Goal: Transaction & Acquisition: Purchase product/service

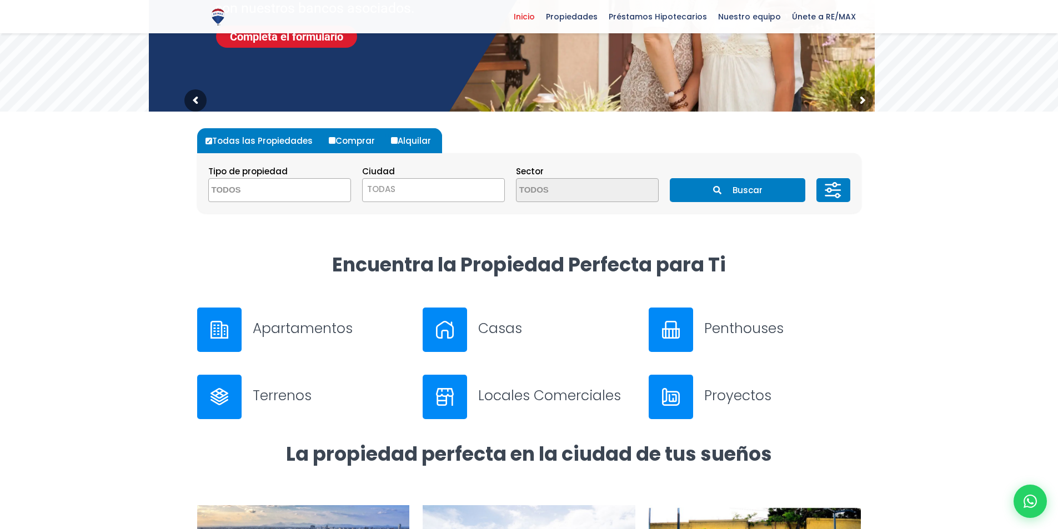
scroll to position [222, 0]
click at [334, 190] on span at bounding box center [279, 190] width 143 height 24
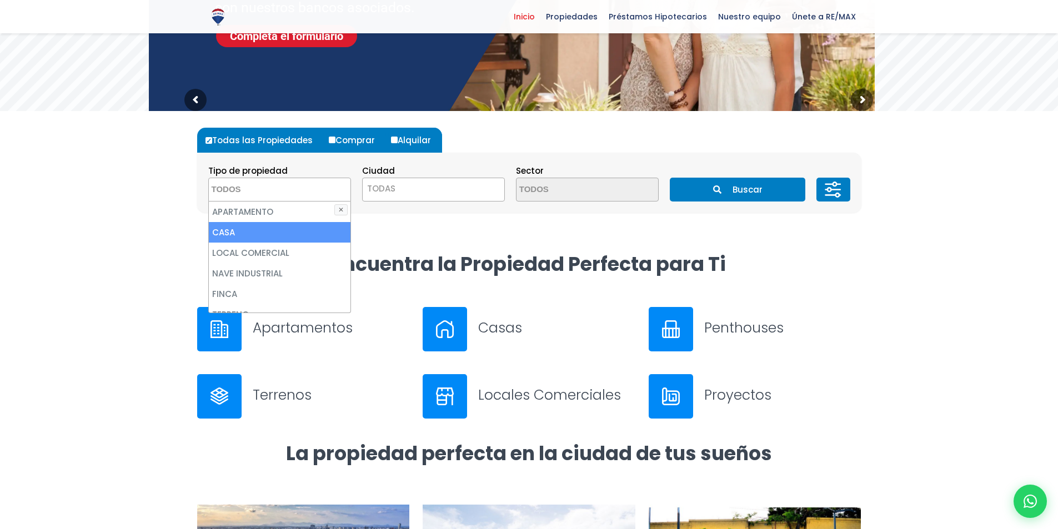
click at [269, 231] on li "CASA" at bounding box center [280, 232] width 142 height 21
select select "house"
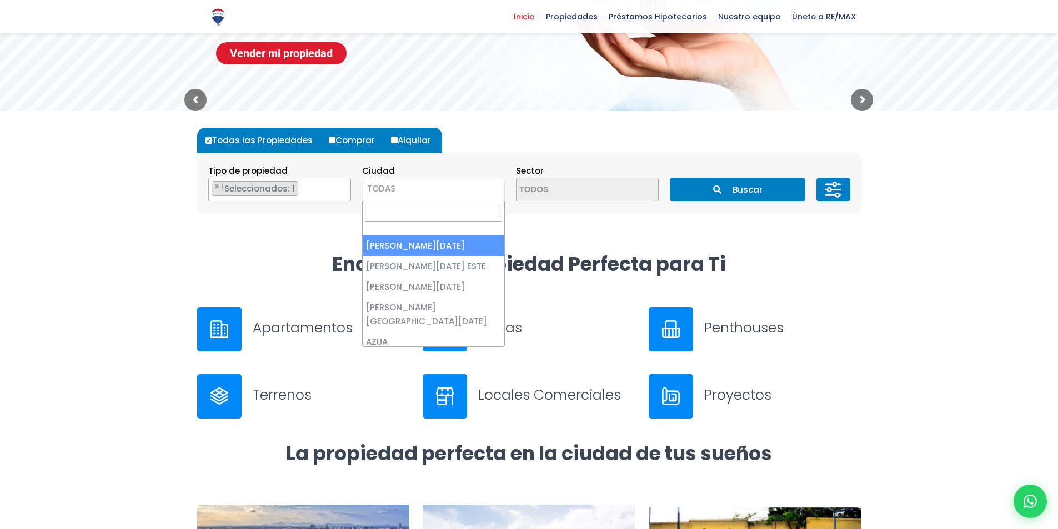
click at [486, 189] on span "TODAS" at bounding box center [434, 189] width 142 height 16
select select "1"
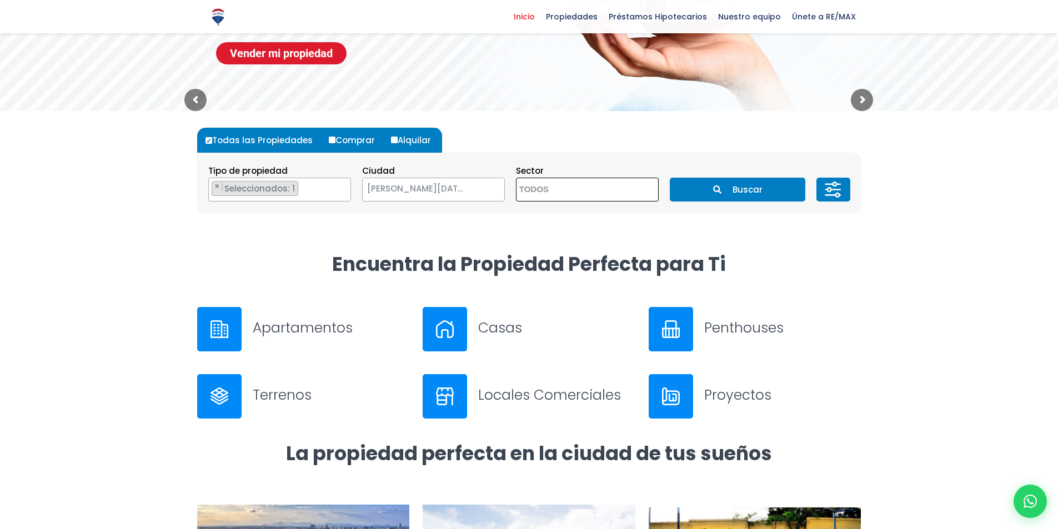
click at [649, 191] on span at bounding box center [587, 190] width 143 height 24
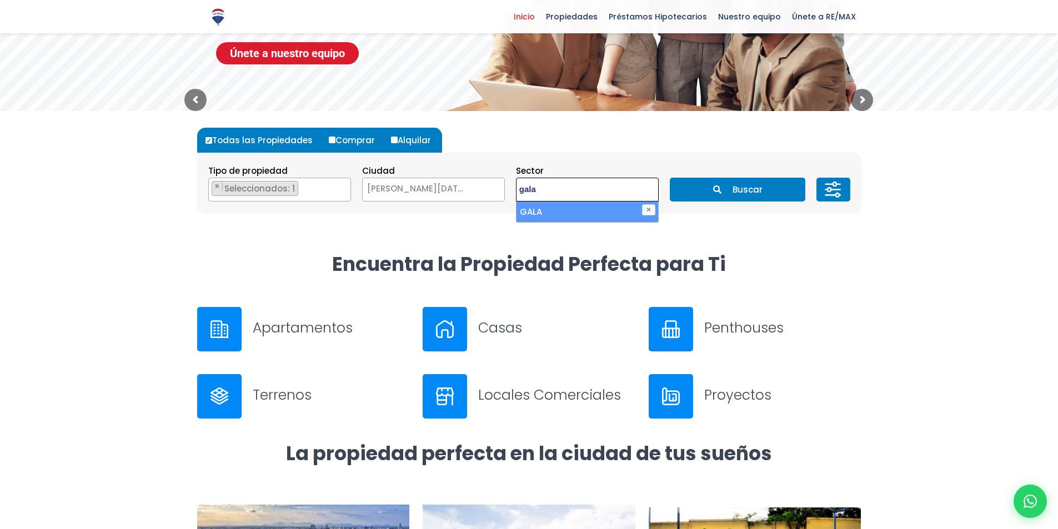
type textarea "gala"
click at [589, 220] on li "GALA" at bounding box center [587, 212] width 142 height 21
select select "75"
click at [635, 192] on ul "× Seleccionados: 1" at bounding box center [580, 190] width 128 height 24
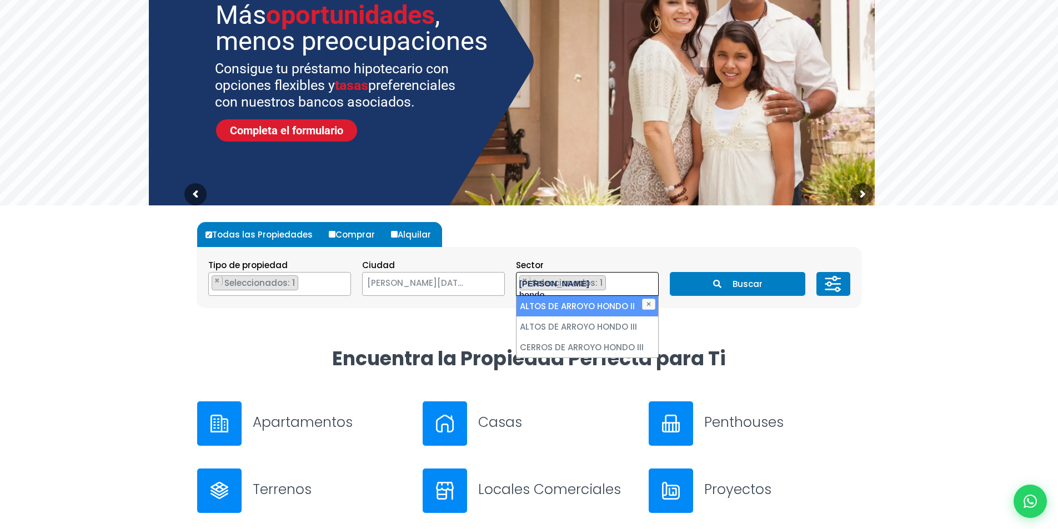
scroll to position [167, 0]
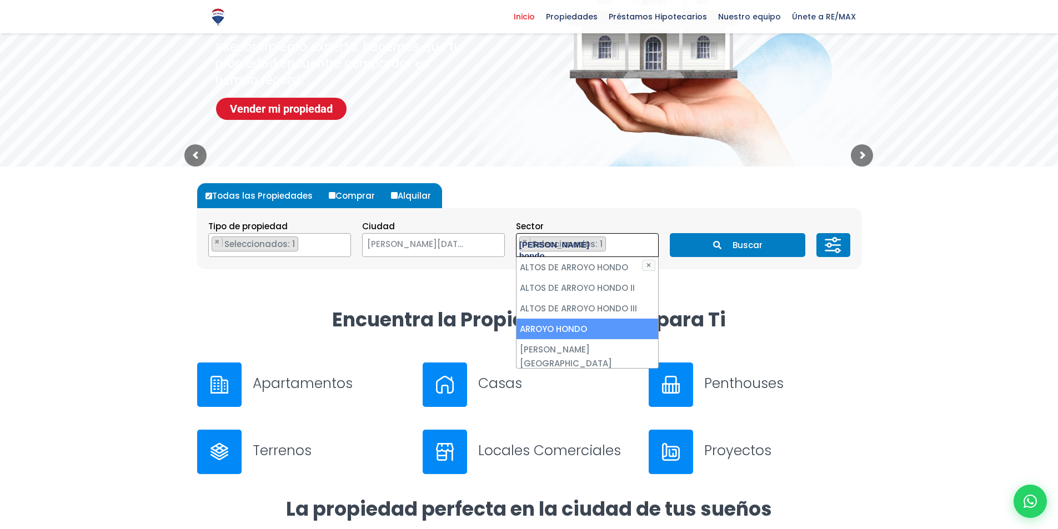
type textarea "arroyo hondo"
click at [575, 325] on li "ARROYO HONDO" at bounding box center [587, 329] width 142 height 21
select select "98"
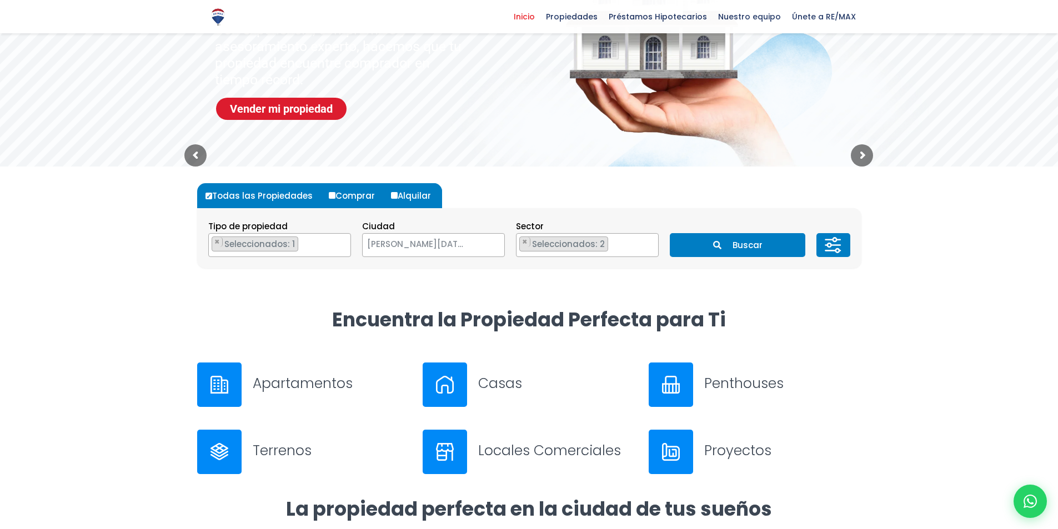
click at [772, 241] on button "Buscar" at bounding box center [736, 245] width 135 height 24
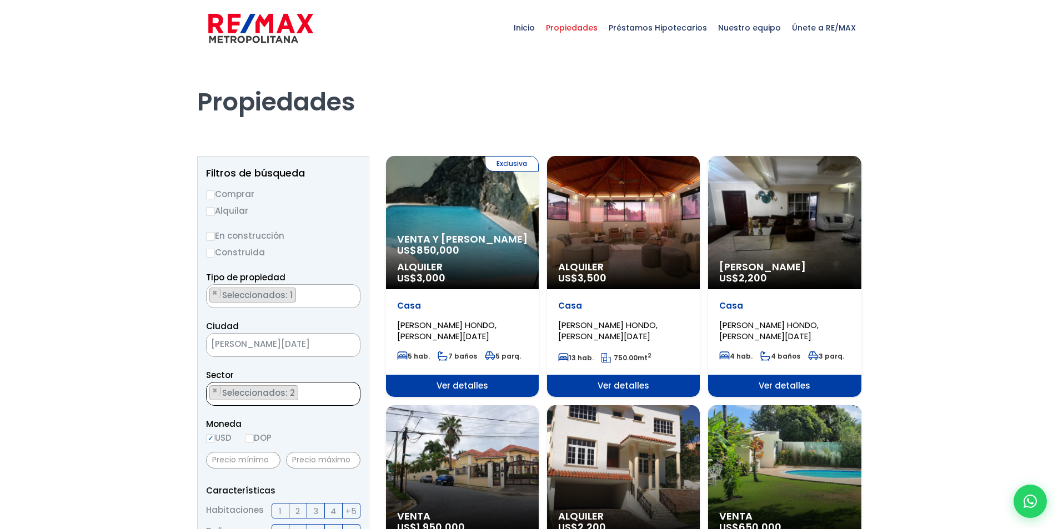
click at [318, 394] on ul "× Seleccionados: 2 × Seleccionados: 2" at bounding box center [276, 394] width 139 height 24
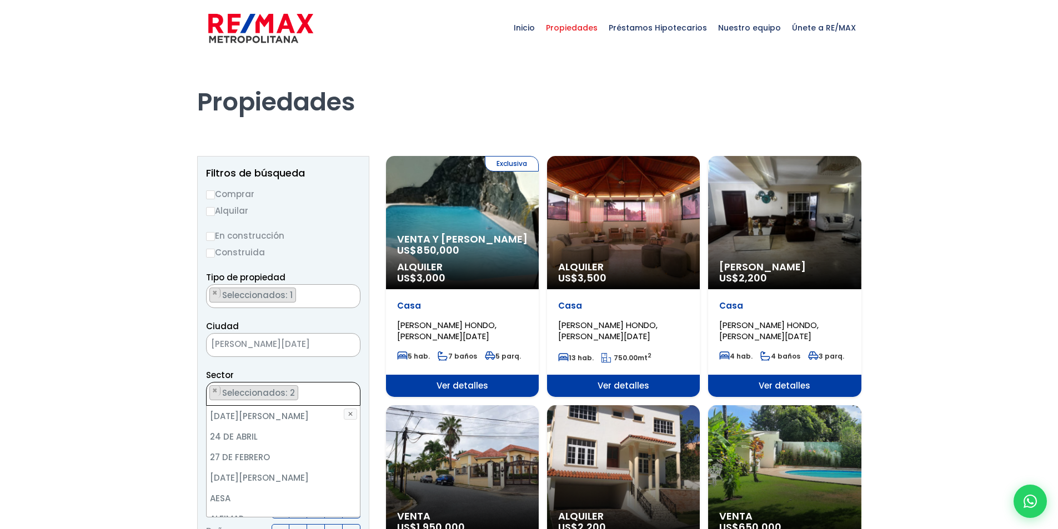
scroll to position [164, 0]
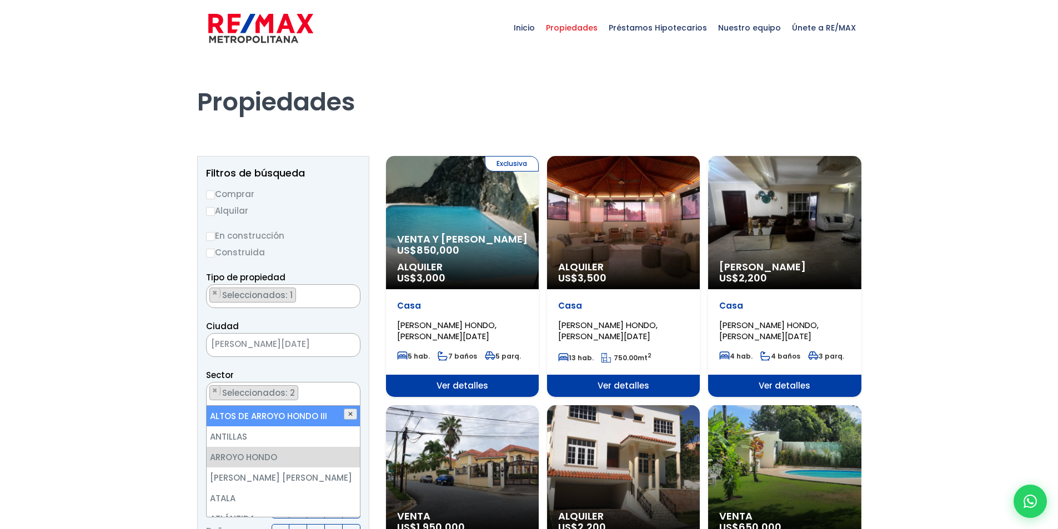
click at [352, 416] on button "✕" at bounding box center [350, 414] width 13 height 11
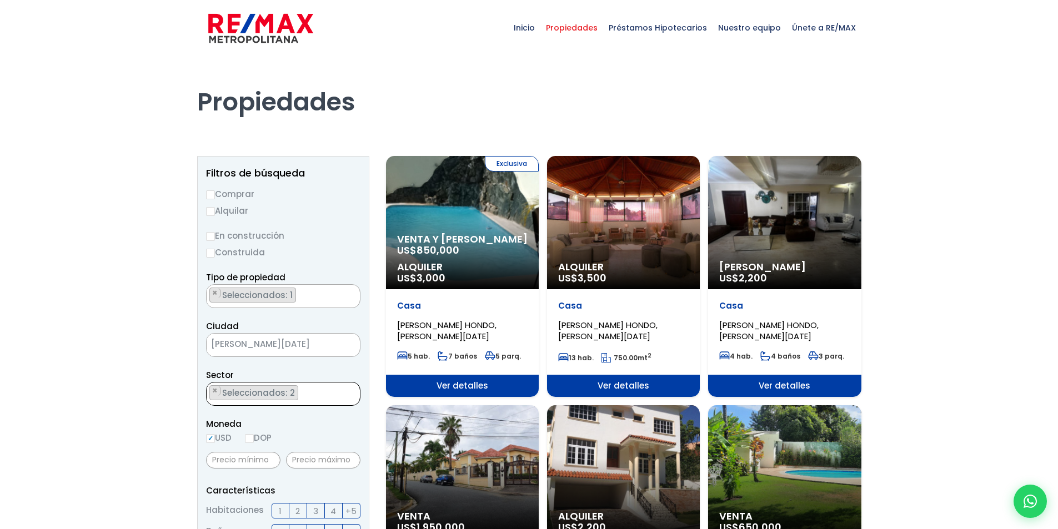
click at [302, 393] on ul "× Seleccionados: 2 × Seleccionados: 2" at bounding box center [276, 394] width 139 height 24
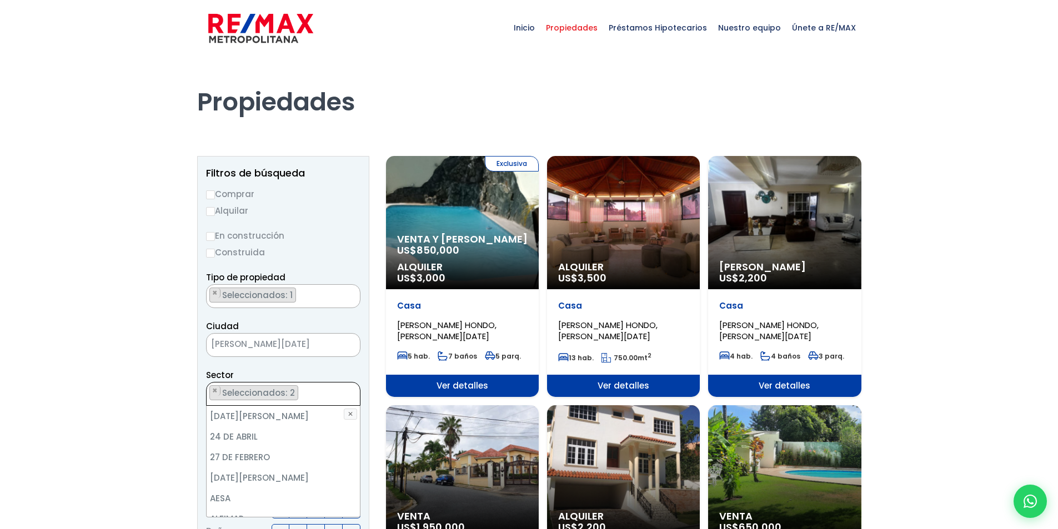
scroll to position [149, 0]
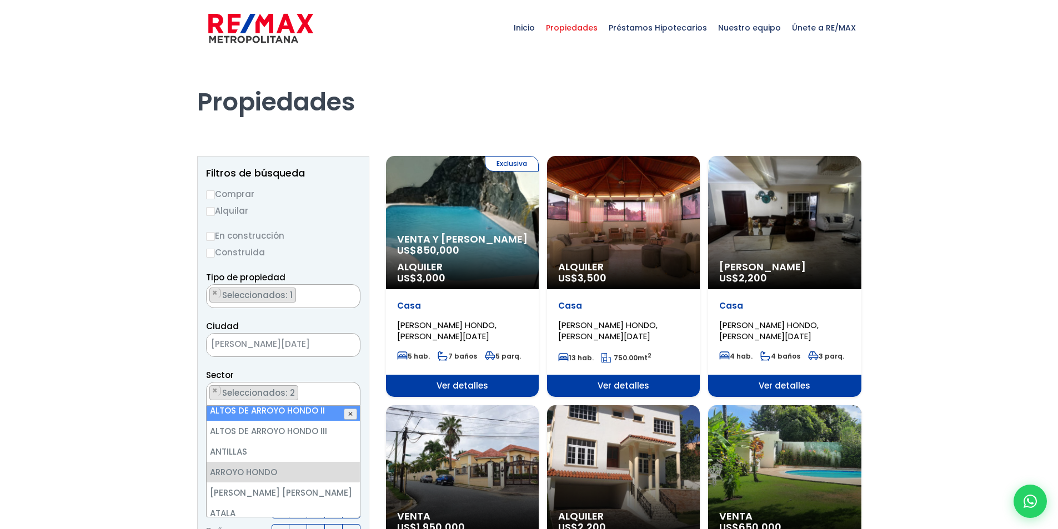
click at [350, 416] on button "✕" at bounding box center [350, 414] width 13 height 11
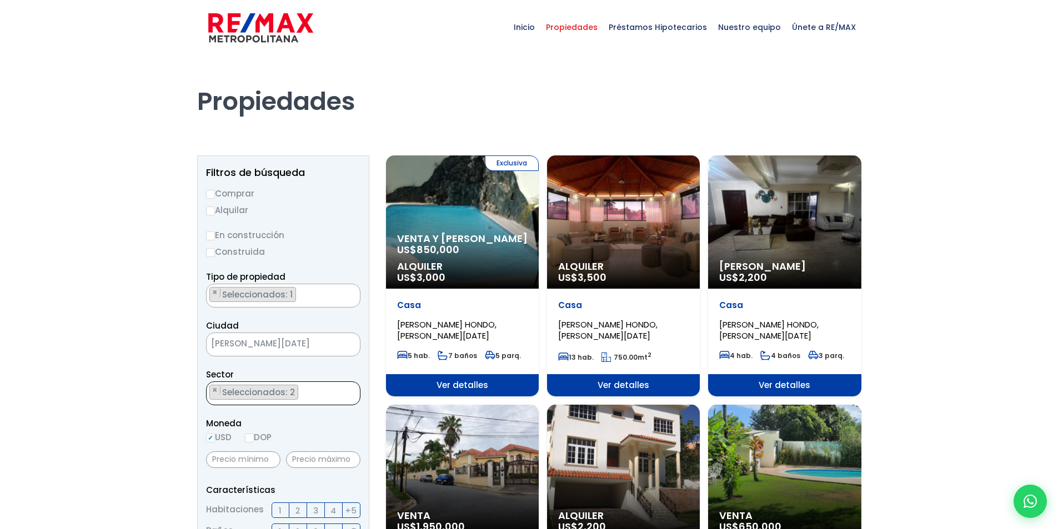
scroll to position [0, 0]
click at [215, 389] on span "×" at bounding box center [215, 391] width 6 height 10
select select "75"
click at [215, 389] on span "×" at bounding box center [215, 391] width 6 height 10
select select
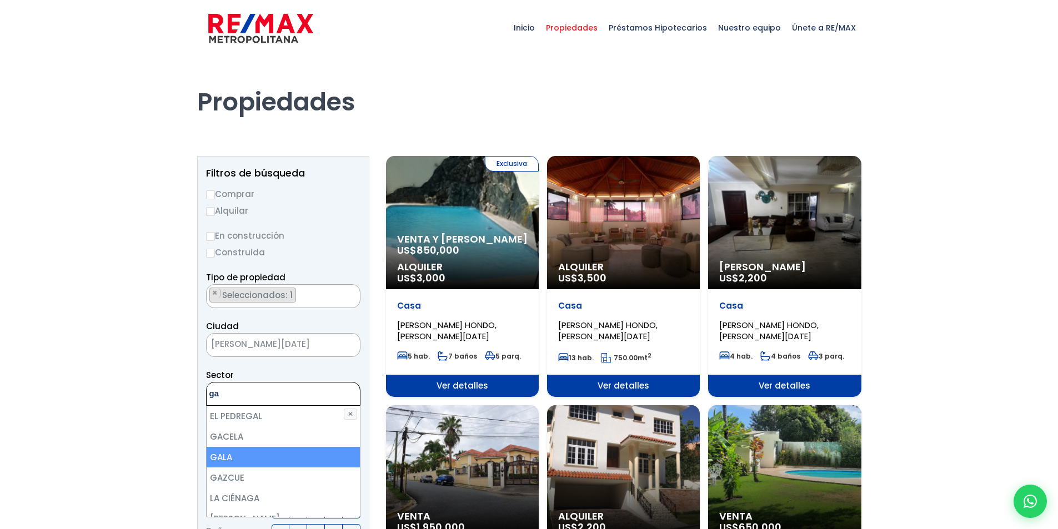
type textarea "ga"
click at [239, 456] on li "GALA" at bounding box center [283, 457] width 153 height 21
select select "75"
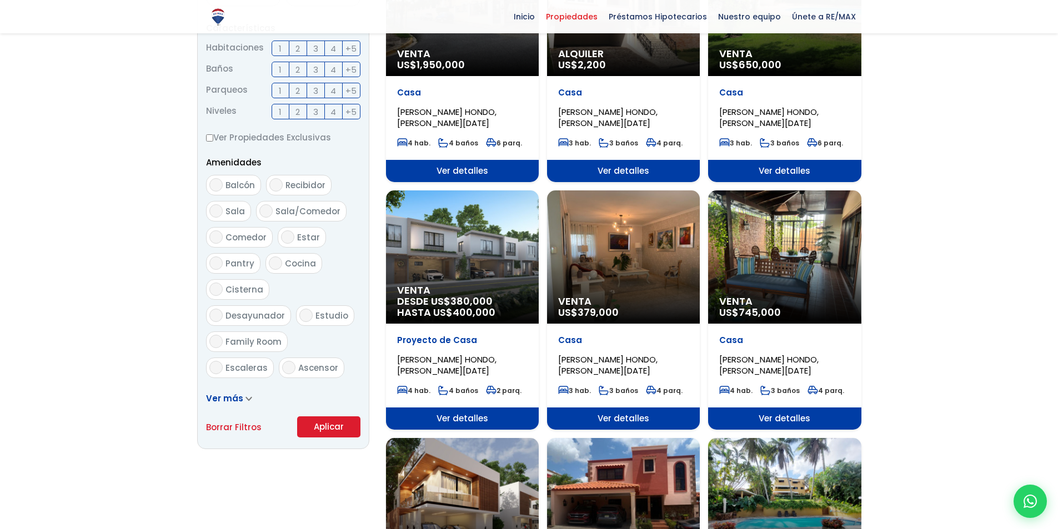
scroll to position [666, 0]
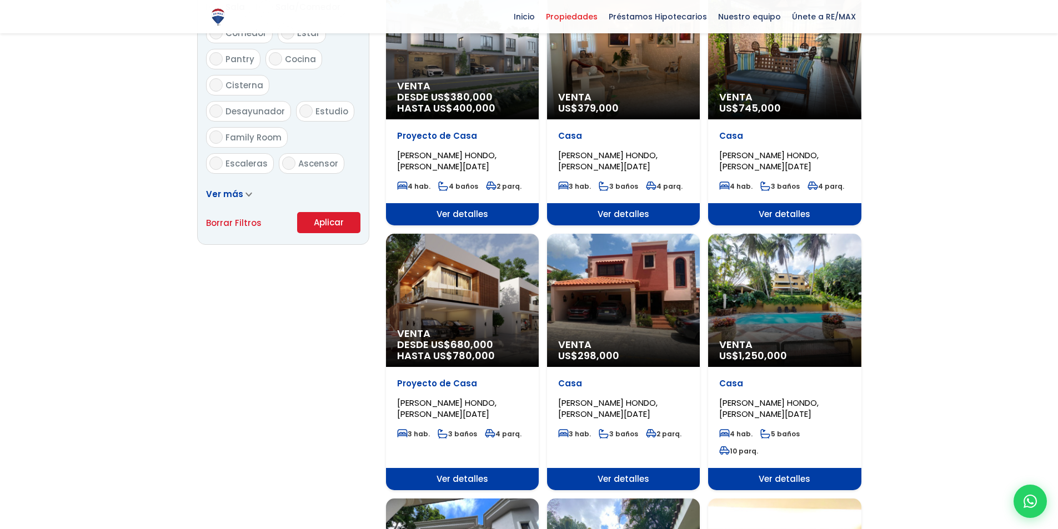
click at [331, 219] on button "Aplicar" at bounding box center [328, 222] width 63 height 21
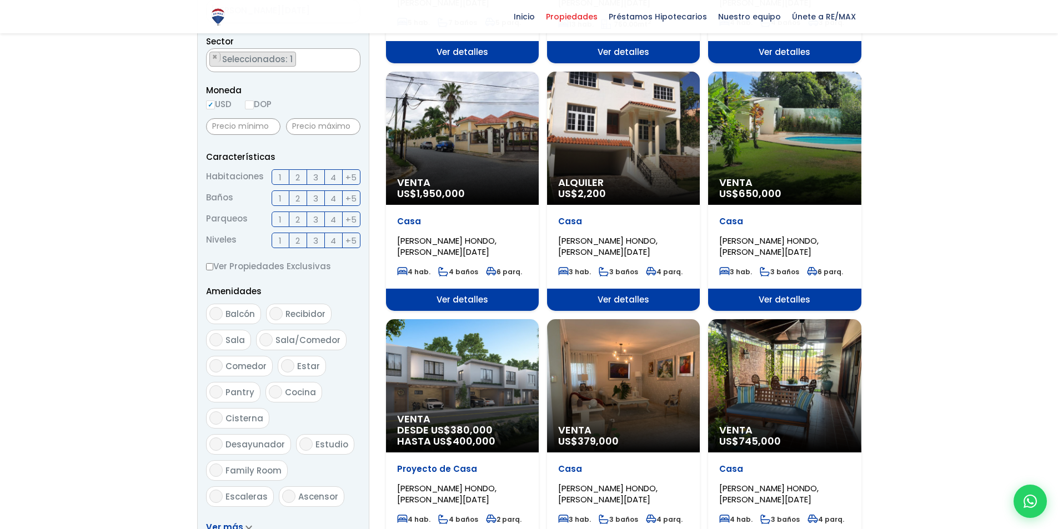
scroll to position [295, 0]
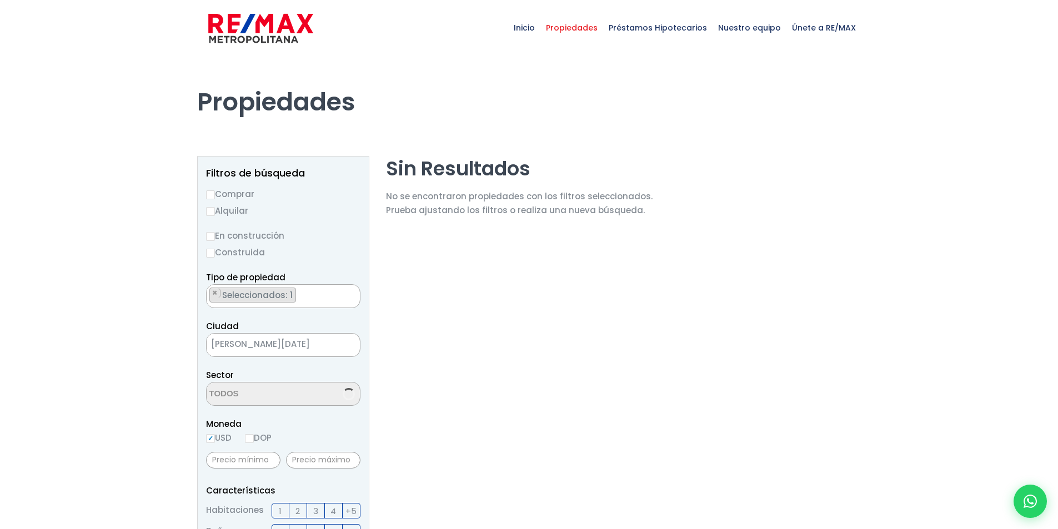
scroll to position [1098, 0]
select select "75"
click at [213, 390] on span "×" at bounding box center [215, 391] width 6 height 10
select select
type textarea "gacela"
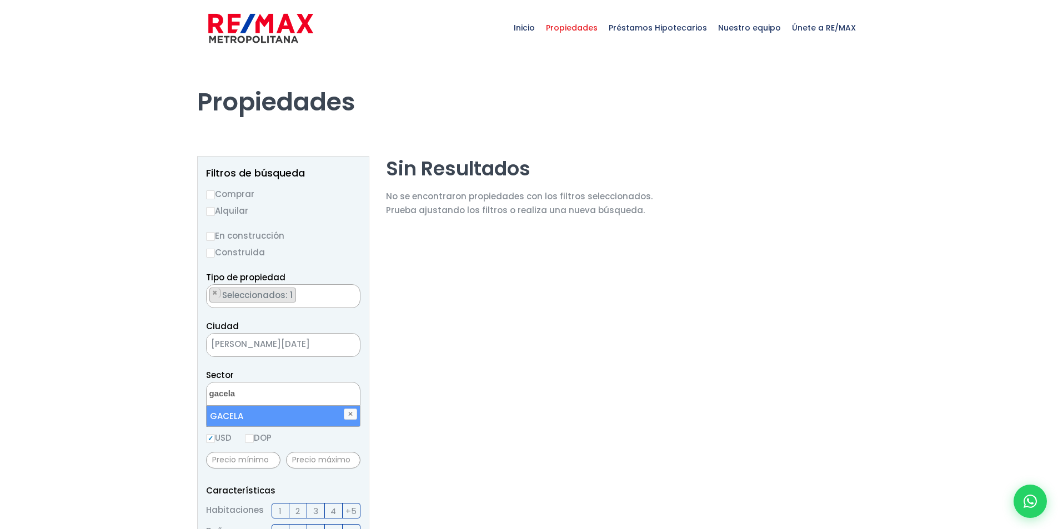
click at [266, 417] on li "GACELA" at bounding box center [283, 416] width 153 height 21
select select "58"
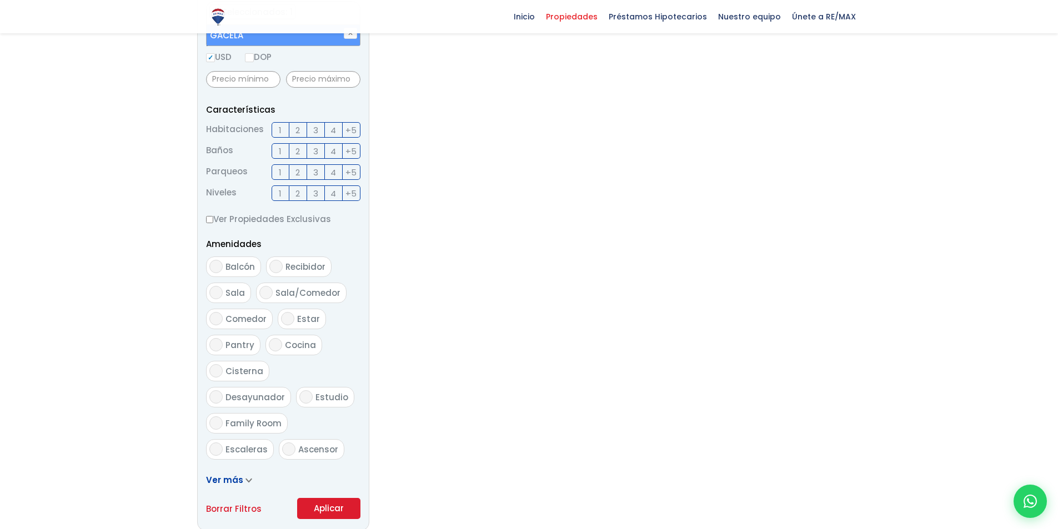
click at [316, 331] on form "Comprar Alquilar En construcción Construida Tipo de propiedad APARTAMENTO CASA …" at bounding box center [283, 162] width 154 height 713
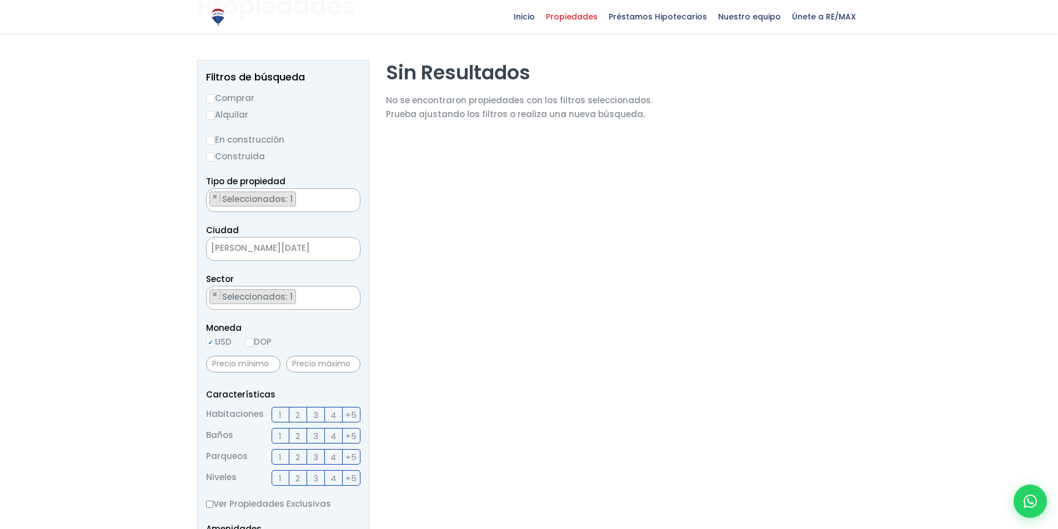
scroll to position [95, 0]
click at [210, 99] on input "Comprar" at bounding box center [210, 99] width 9 height 9
radio input "true"
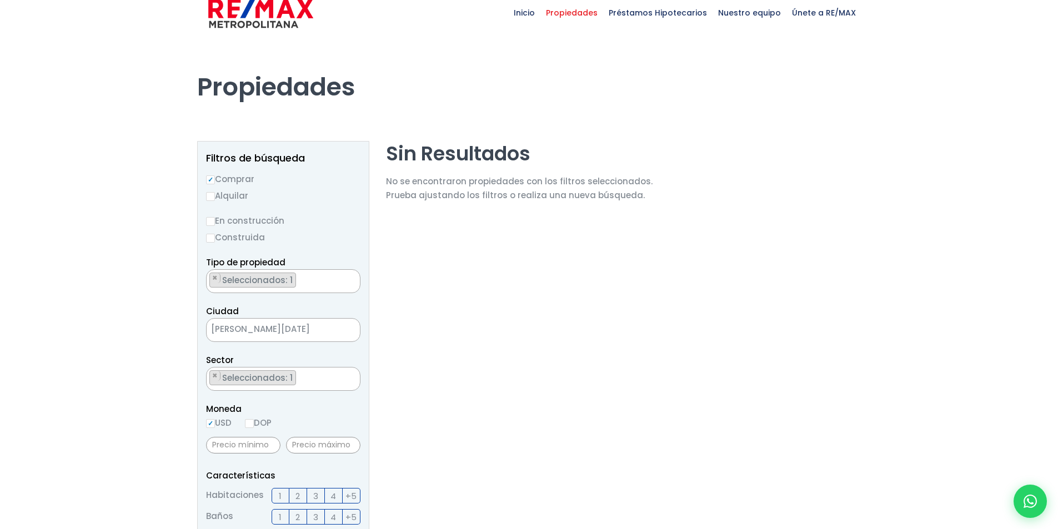
scroll to position [0, 0]
